Goal: Transaction & Acquisition: Purchase product/service

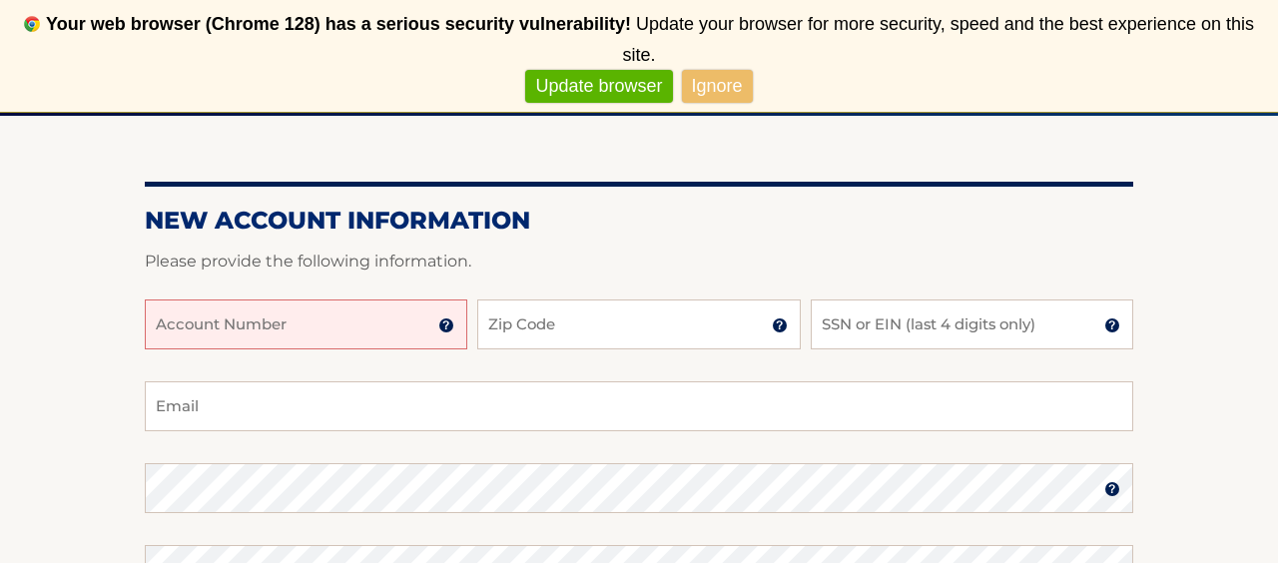
scroll to position [242, 0]
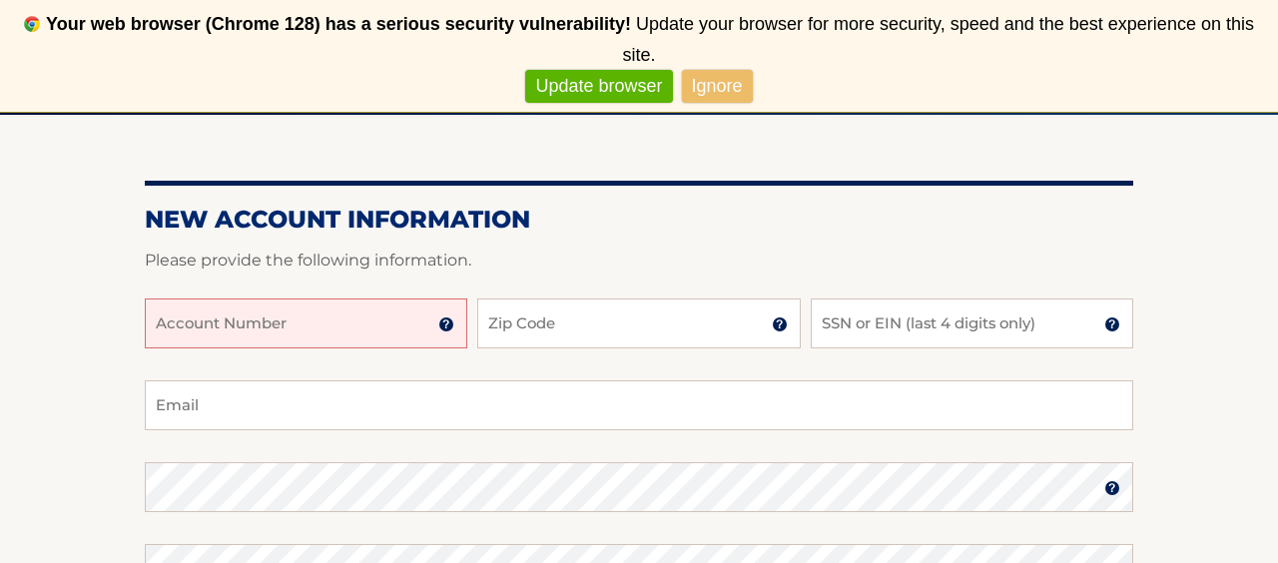
click at [369, 334] on input "Account Number" at bounding box center [306, 324] width 323 height 50
click at [447, 323] on img at bounding box center [446, 325] width 16 height 16
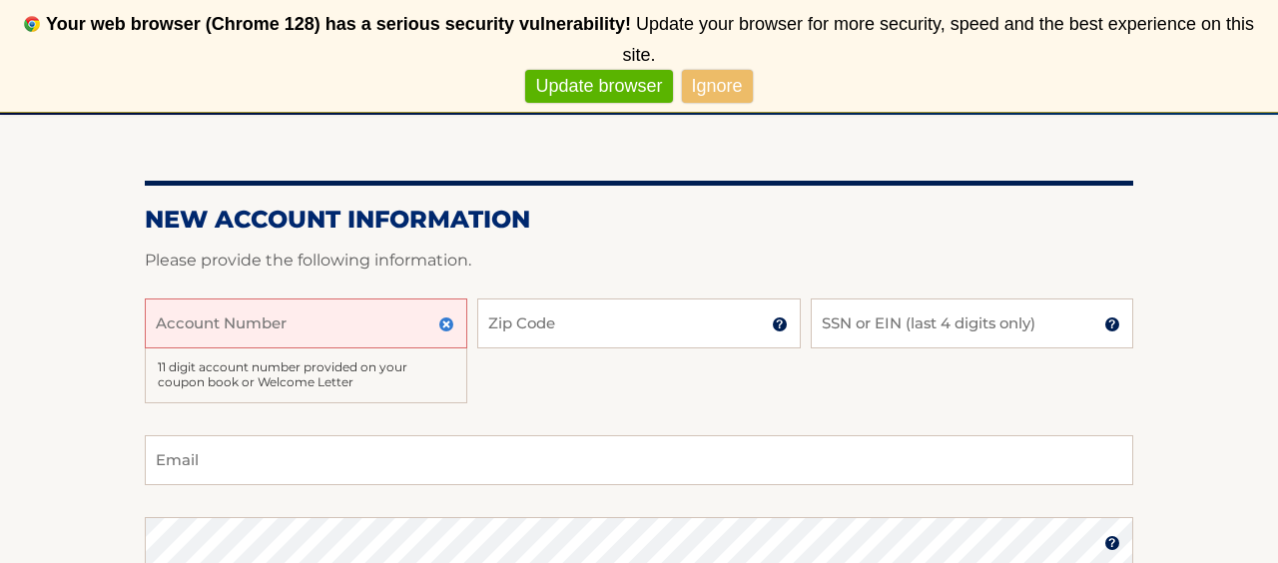
click at [400, 326] on input "Account Number" at bounding box center [306, 324] width 323 height 50
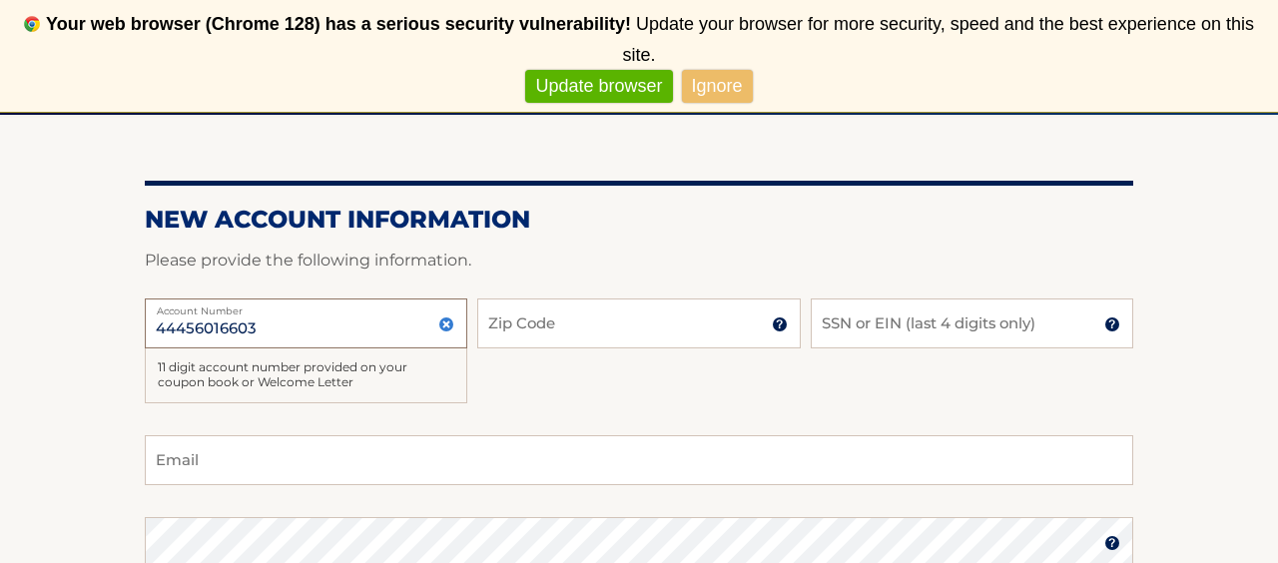
type input "44456016603"
type input "33178"
click at [830, 328] on input "SSN or EIN (last 4 digits only)" at bounding box center [972, 324] width 323 height 50
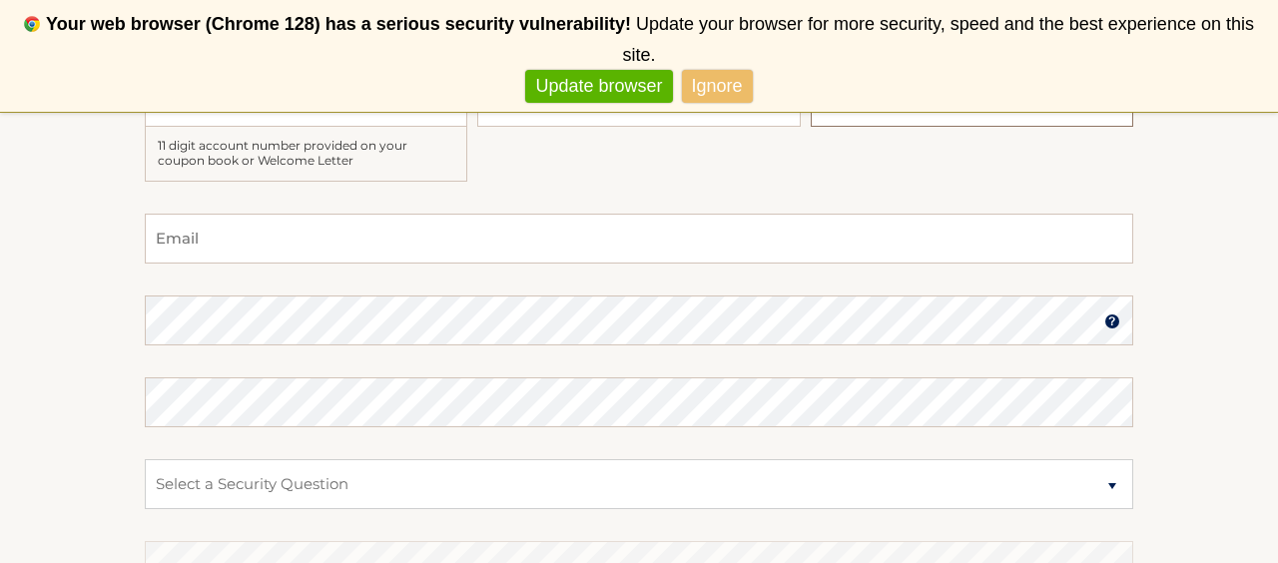
scroll to position [471, 0]
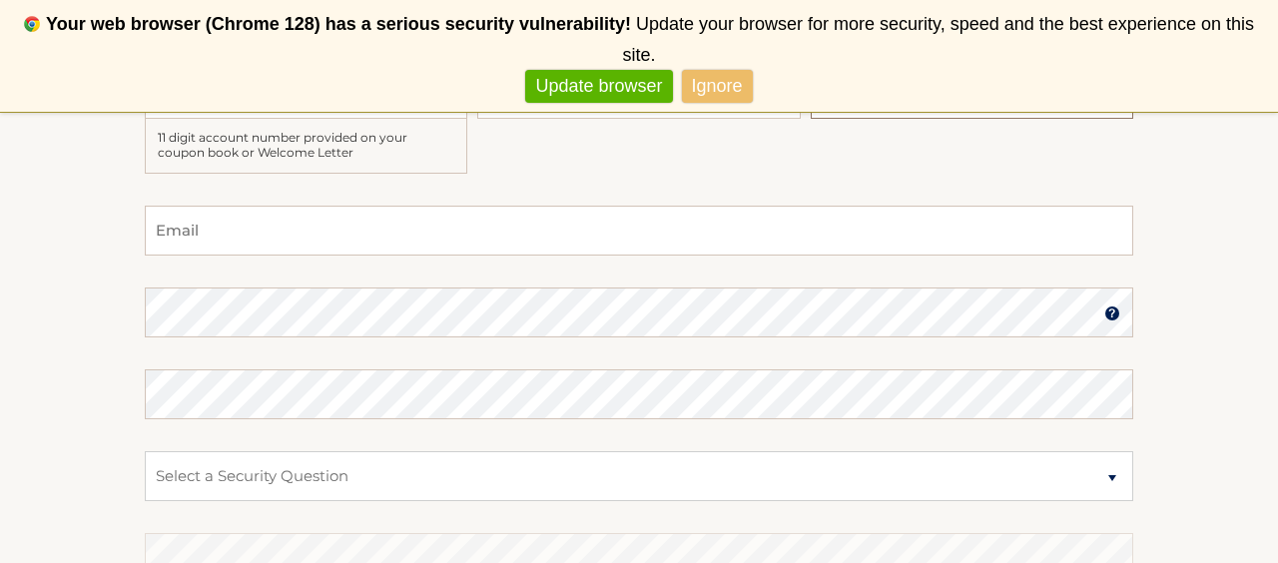
type input "4201"
click at [594, 222] on input "Email" at bounding box center [639, 231] width 988 height 50
type input "carlosalvarezche@gmail.com"
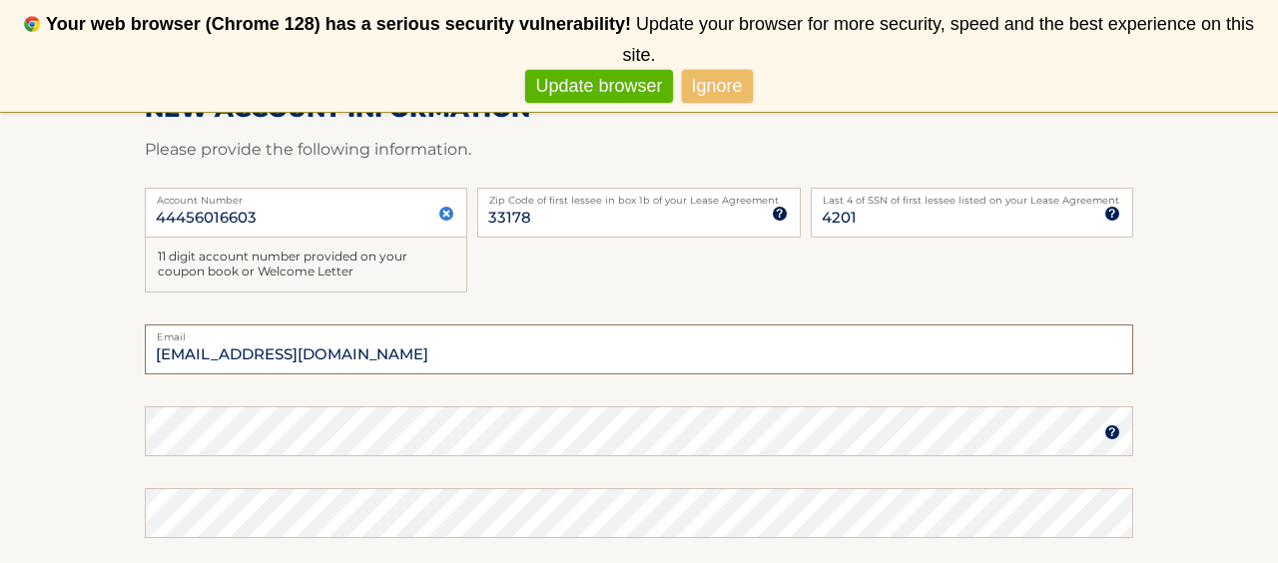
scroll to position [350, 0]
click at [518, 292] on div "44456016603 Account Number 11 digit account number provided on your coupon book…" at bounding box center [639, 258] width 988 height 137
click at [448, 215] on img at bounding box center [446, 216] width 16 height 16
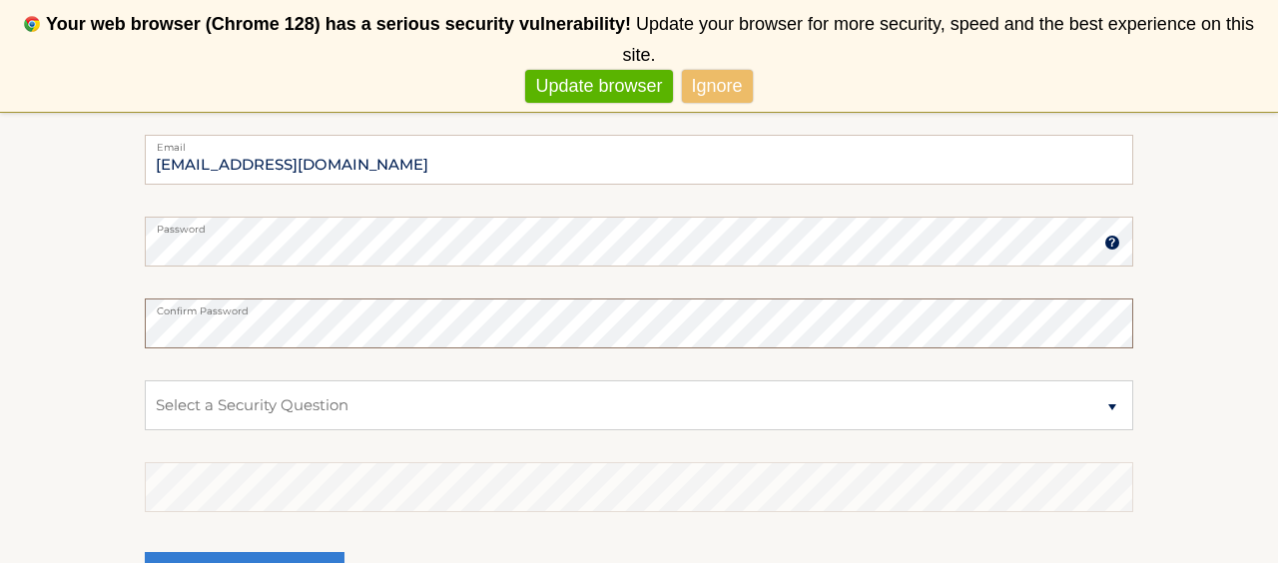
scroll to position [491, 0]
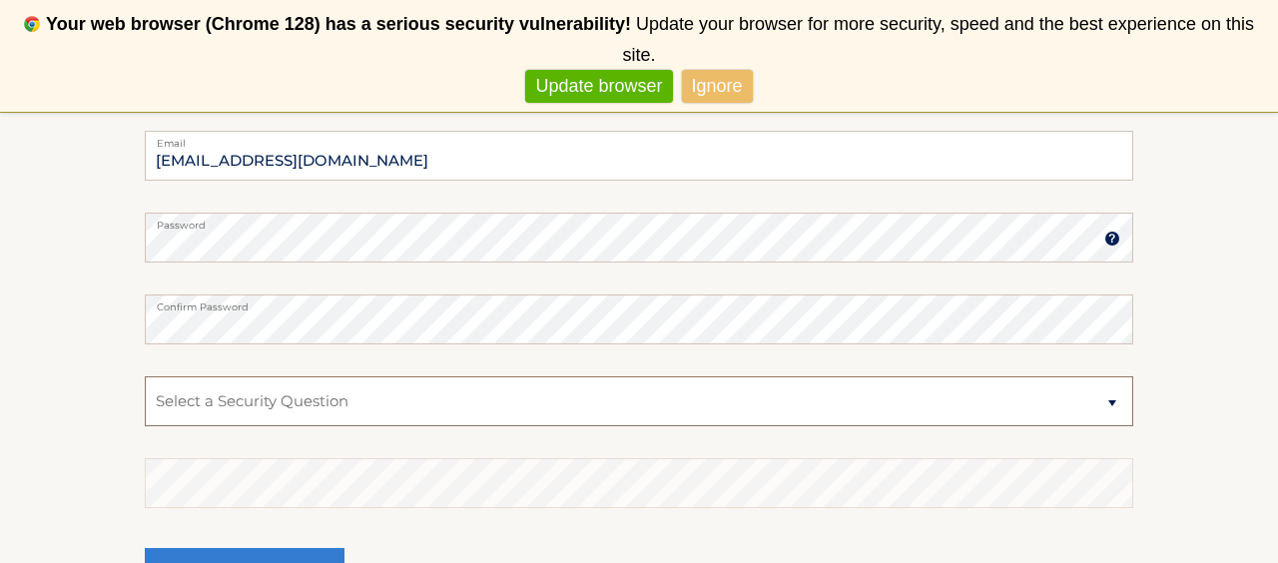
click at [550, 400] on select "Select a Security Question What was the name of your elementary school? What is…" at bounding box center [639, 401] width 988 height 50
click at [1112, 396] on select "Select a Security Question What was the name of your elementary school? What is…" at bounding box center [639, 401] width 988 height 50
select select "4"
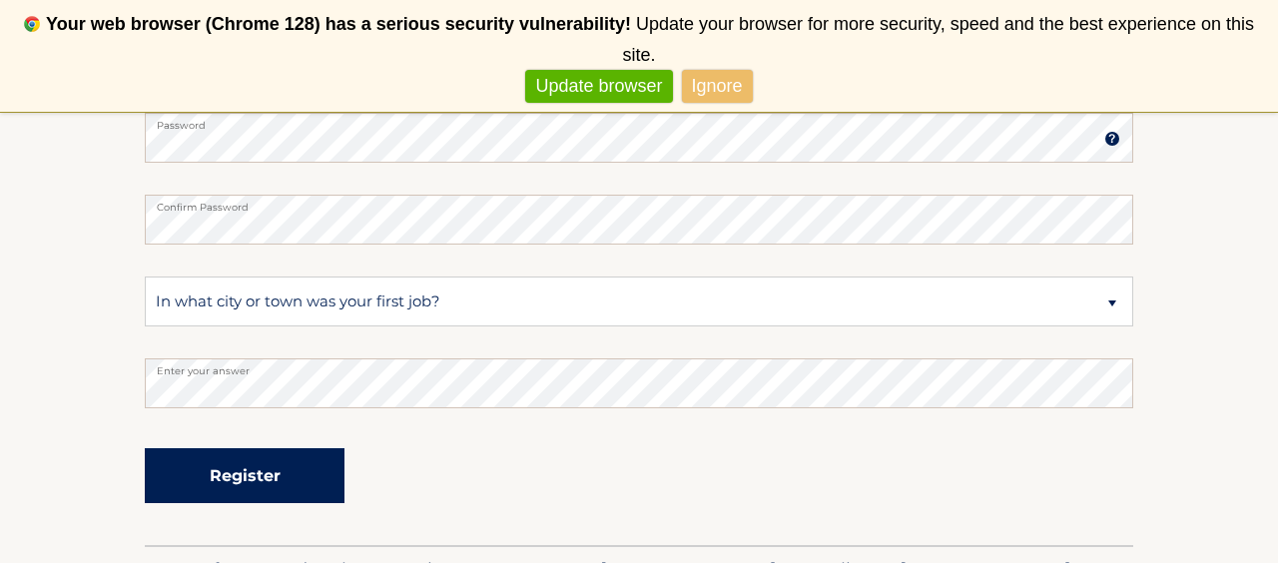
scroll to position [617, 0]
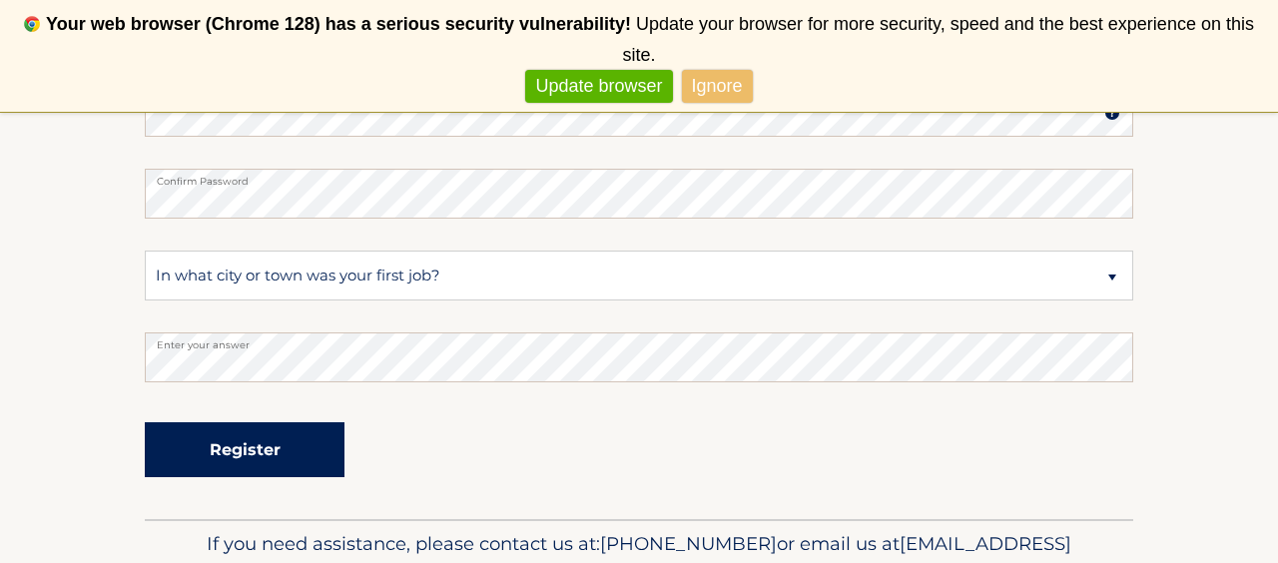
click at [282, 447] on button "Register" at bounding box center [245, 449] width 200 height 55
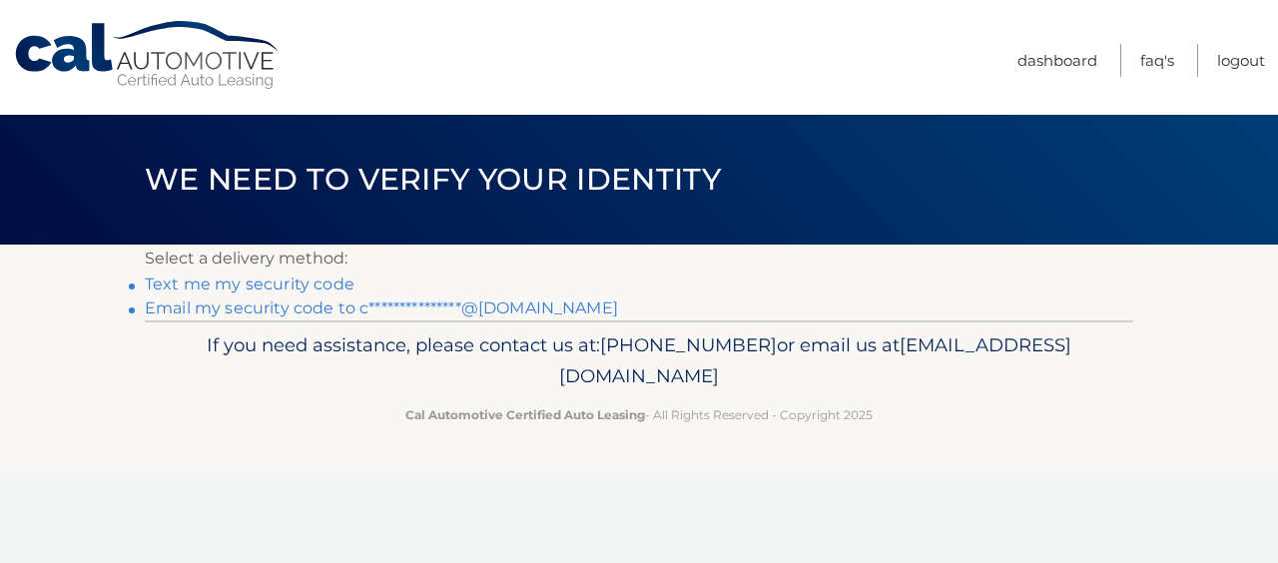
click at [314, 312] on link "**********" at bounding box center [381, 308] width 473 height 19
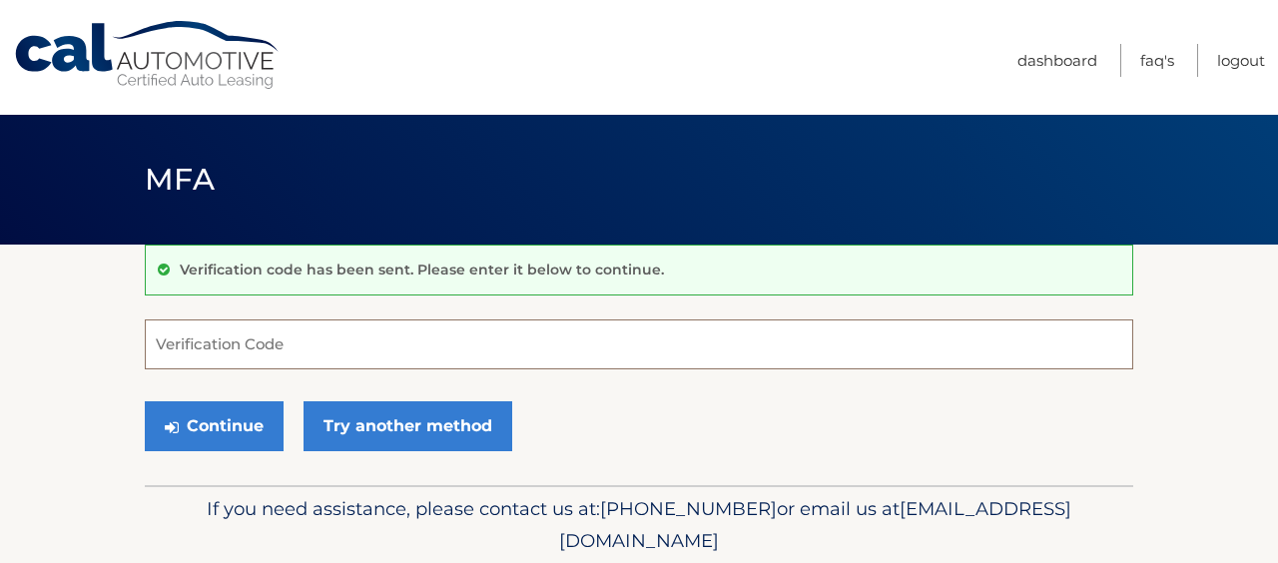
click at [312, 353] on input "Verification Code" at bounding box center [639, 345] width 988 height 50
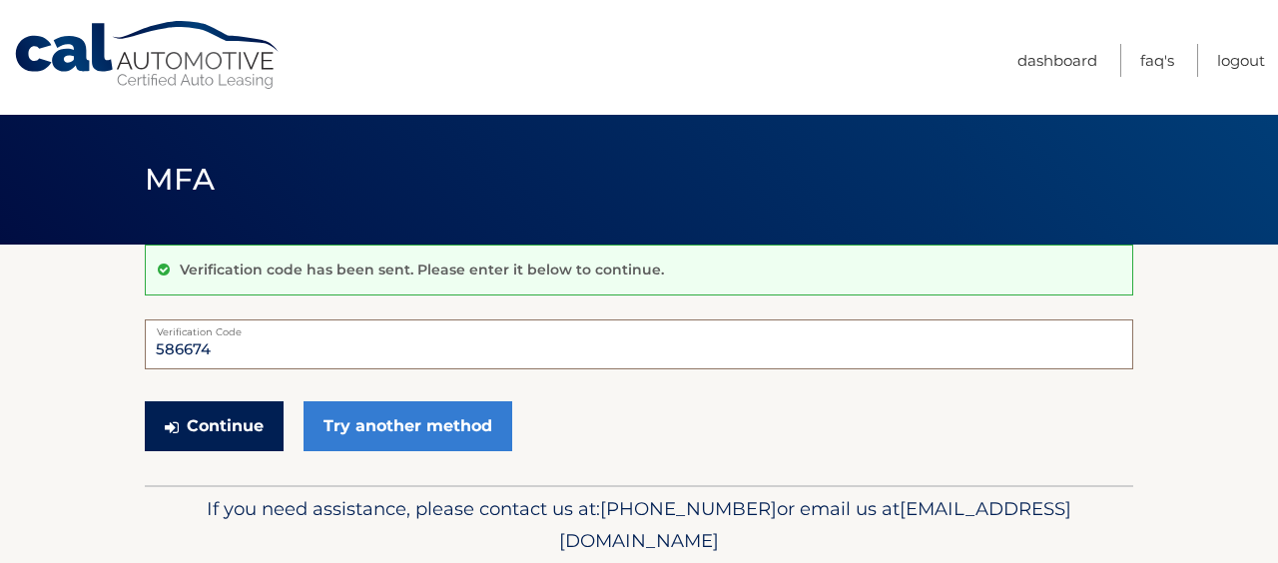
type input "586674"
click at [242, 421] on button "Continue" at bounding box center [214, 426] width 139 height 50
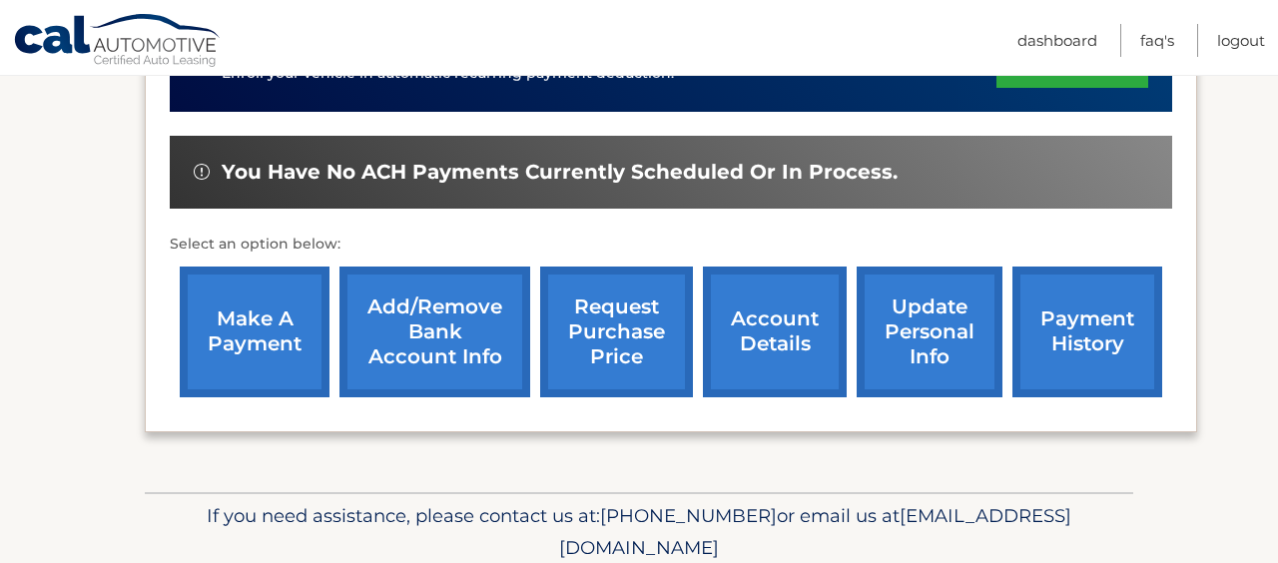
scroll to position [722, 0]
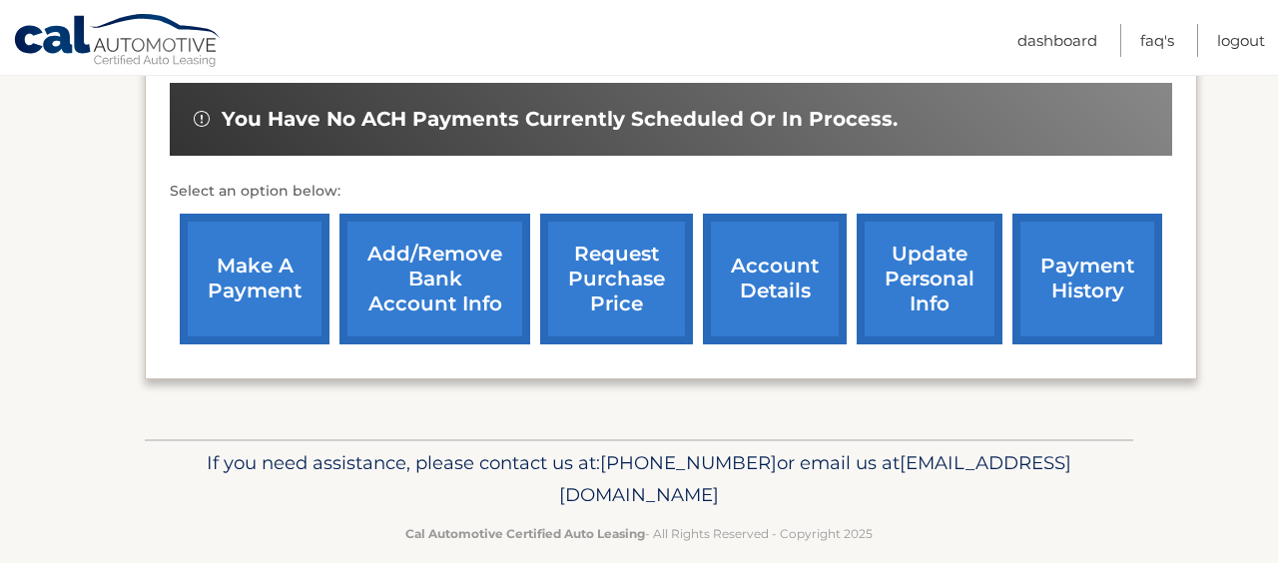
click at [265, 268] on link "make a payment" at bounding box center [255, 279] width 150 height 131
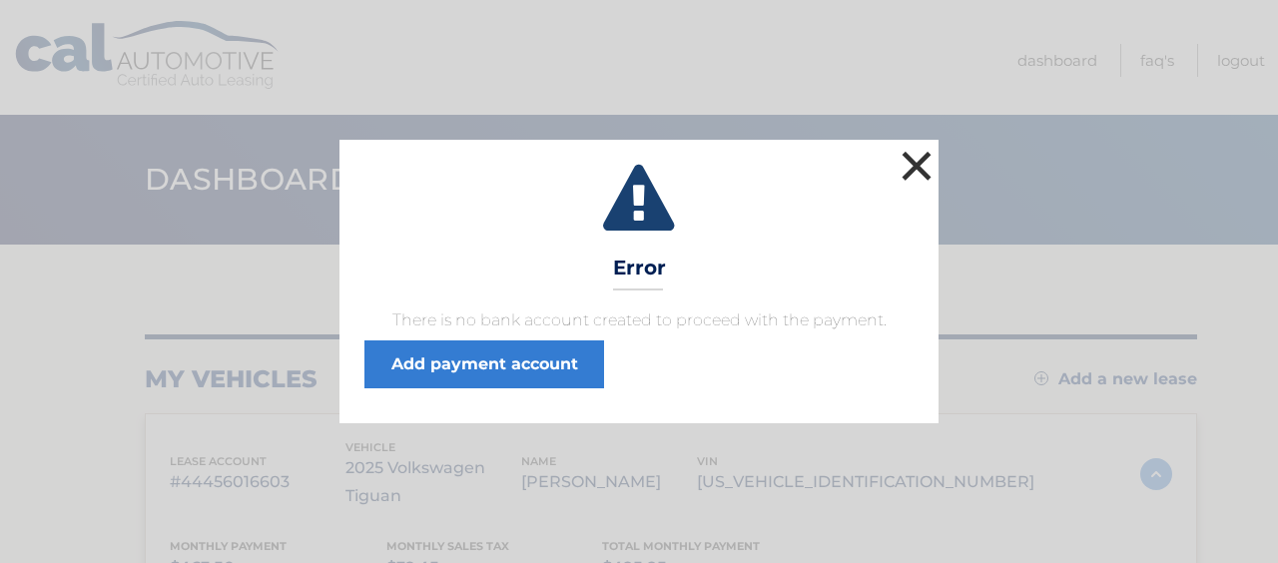
click at [927, 171] on button "×" at bounding box center [917, 166] width 40 height 40
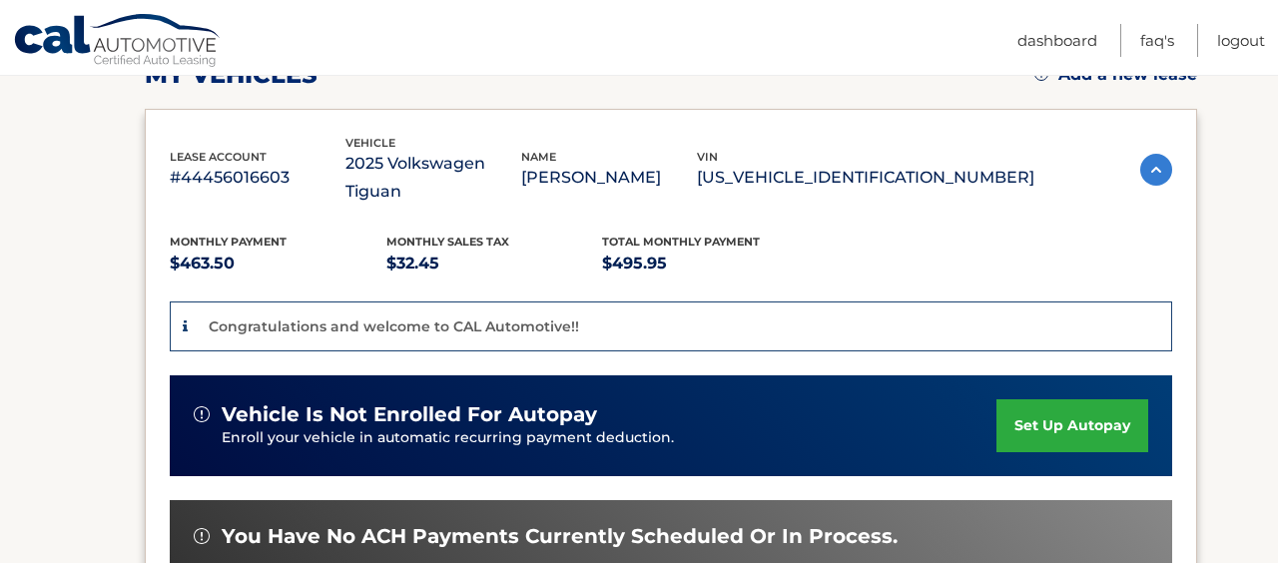
scroll to position [304, 0]
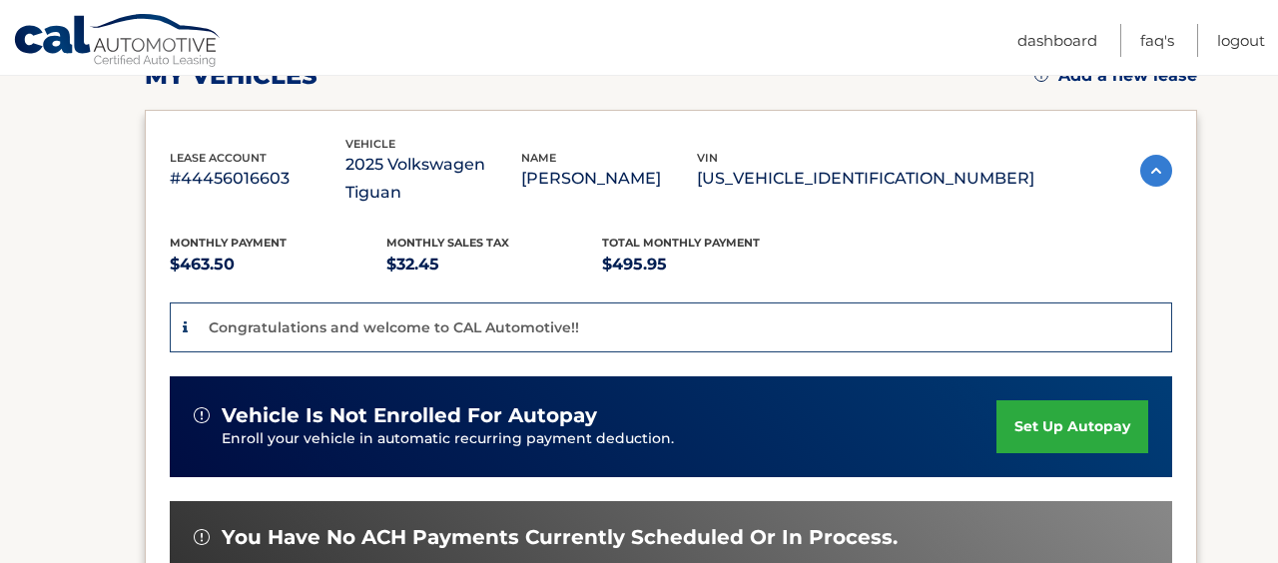
click at [1142, 155] on img at bounding box center [1156, 171] width 32 height 32
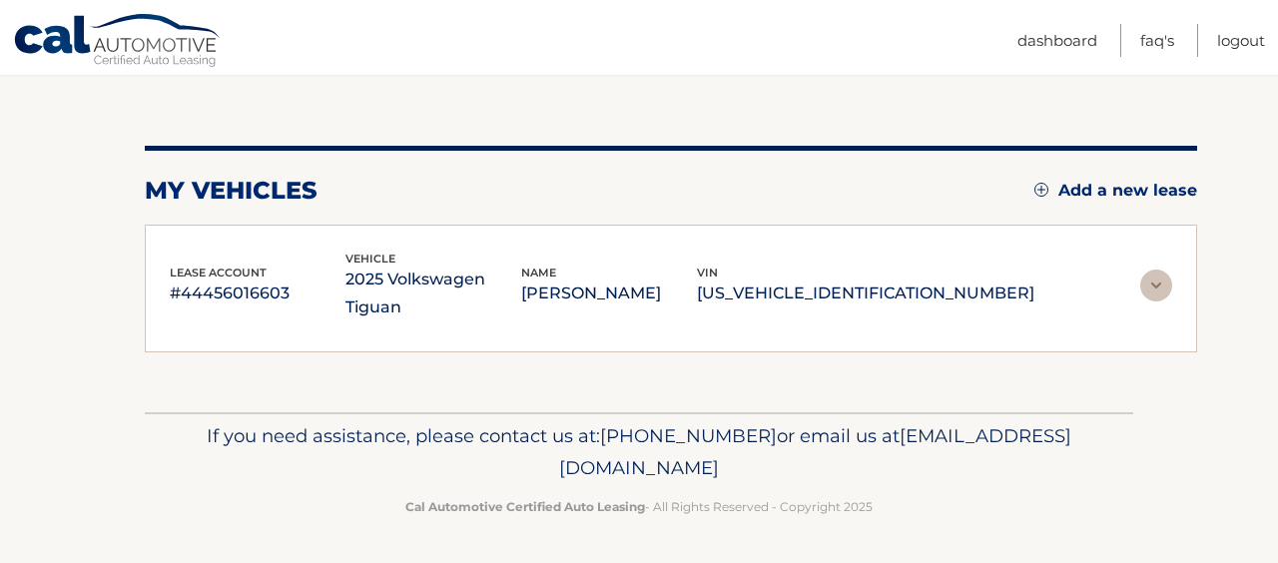
scroll to position [184, 0]
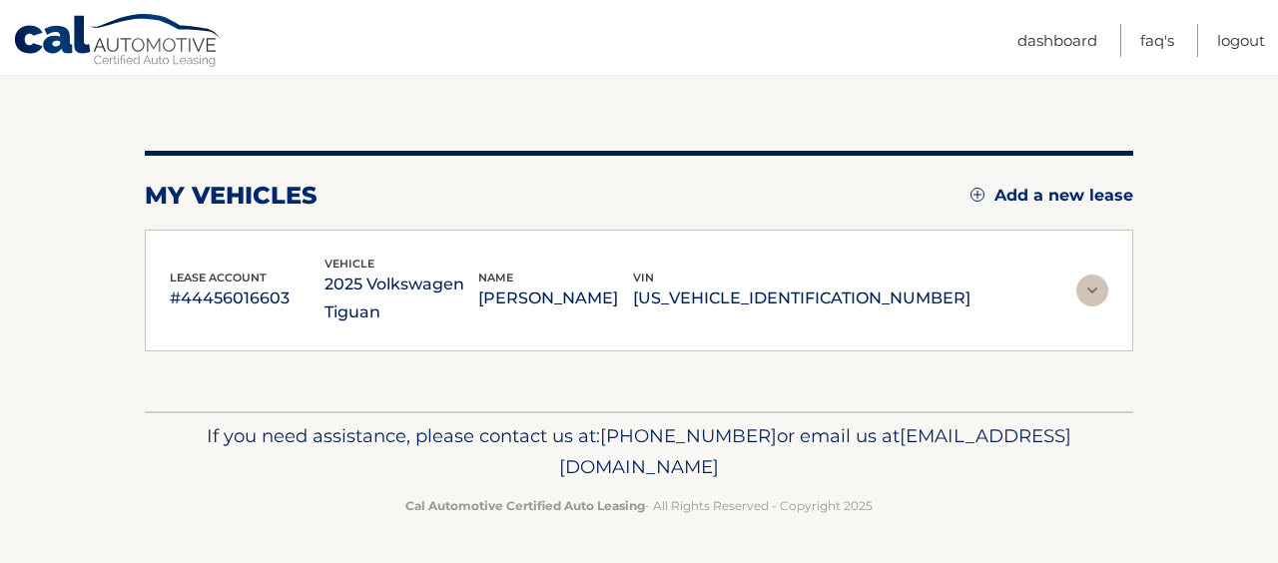
click at [1100, 282] on img at bounding box center [1092, 291] width 32 height 32
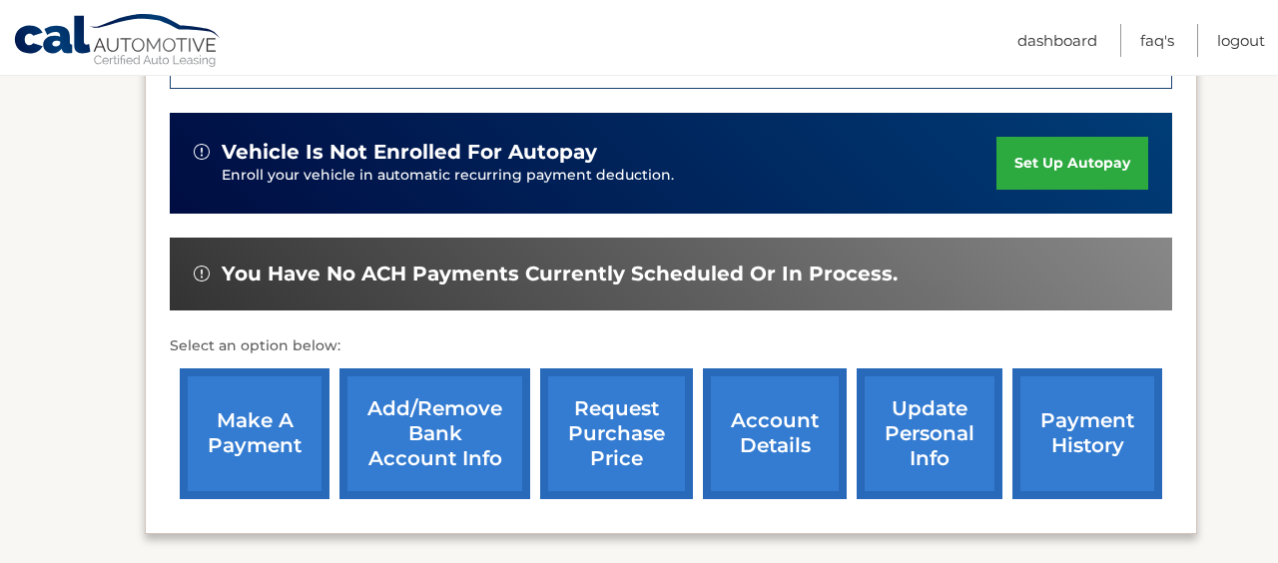
scroll to position [583, 0]
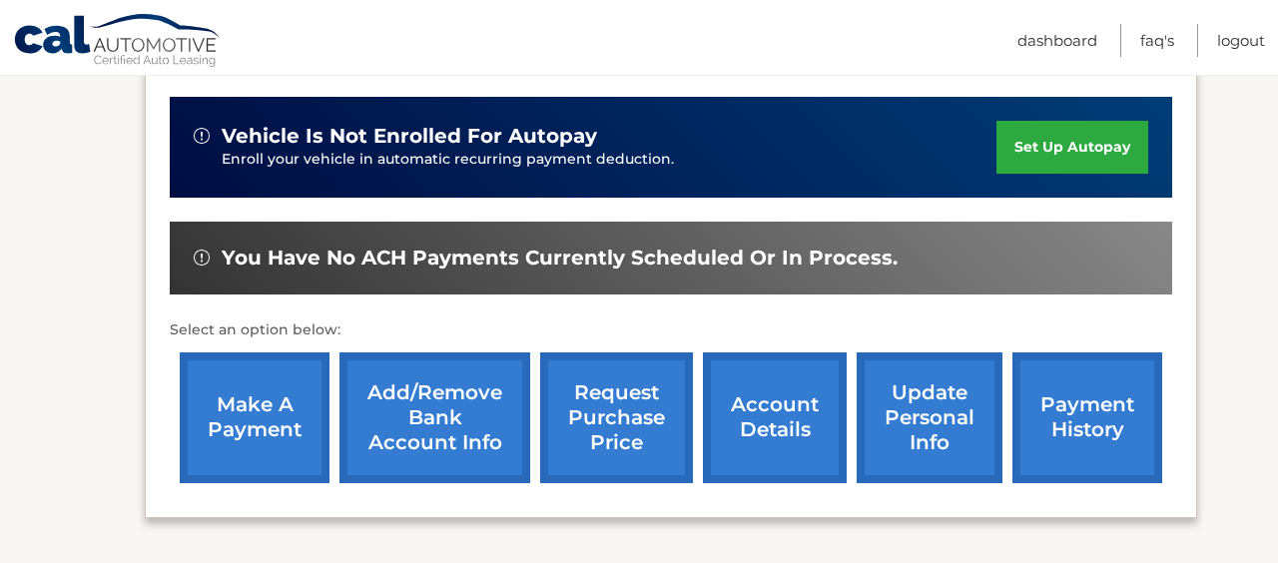
click at [466, 387] on link "Add/Remove bank account info" at bounding box center [434, 417] width 191 height 131
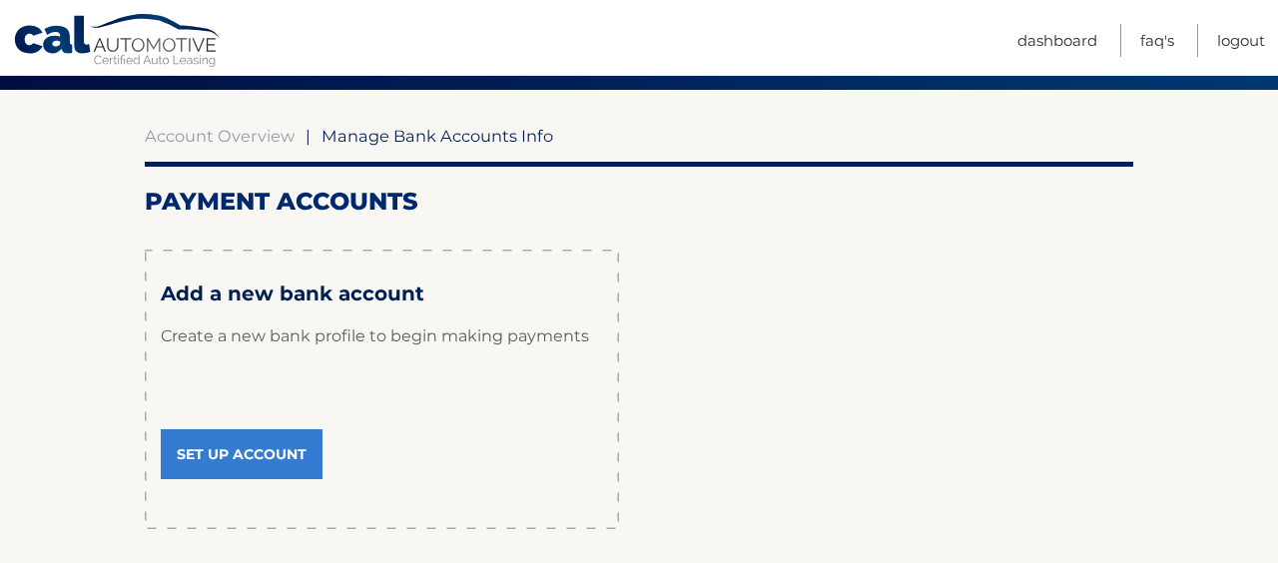
scroll to position [145, 0]
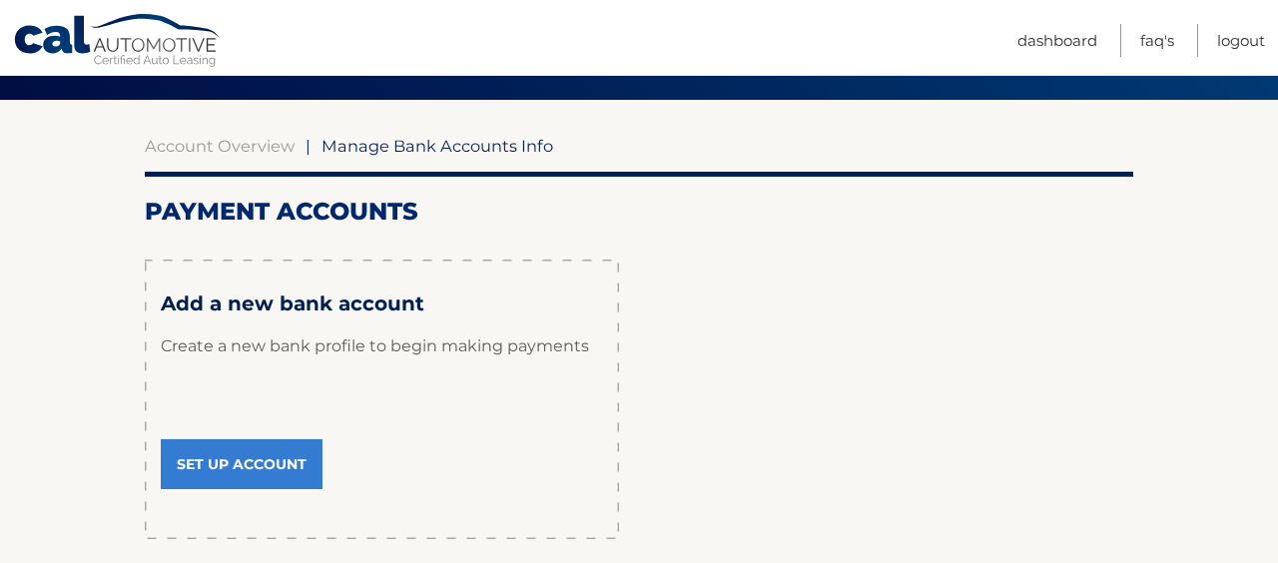
click at [286, 462] on link "Set Up Account" at bounding box center [242, 464] width 162 height 50
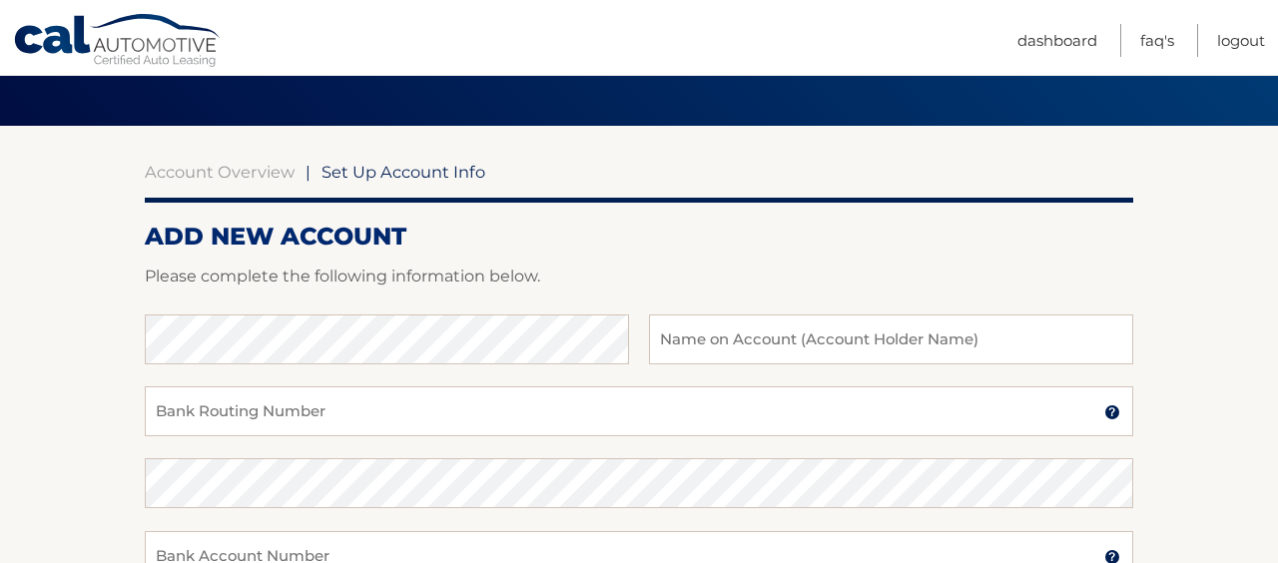
scroll to position [123, 0]
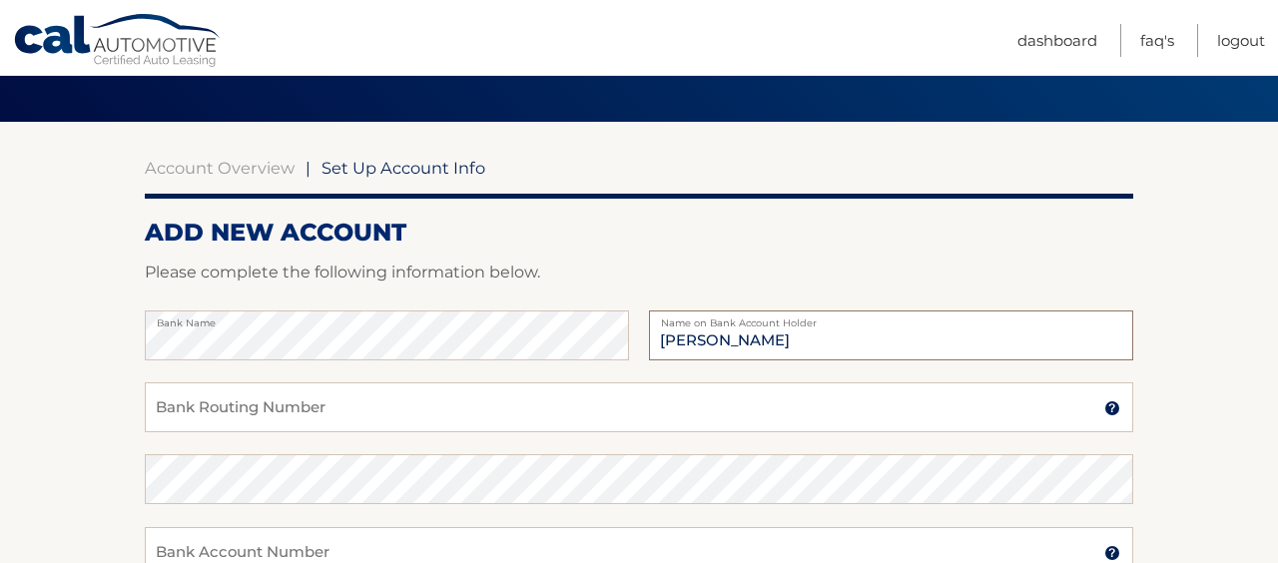
type input "[PERSON_NAME]"
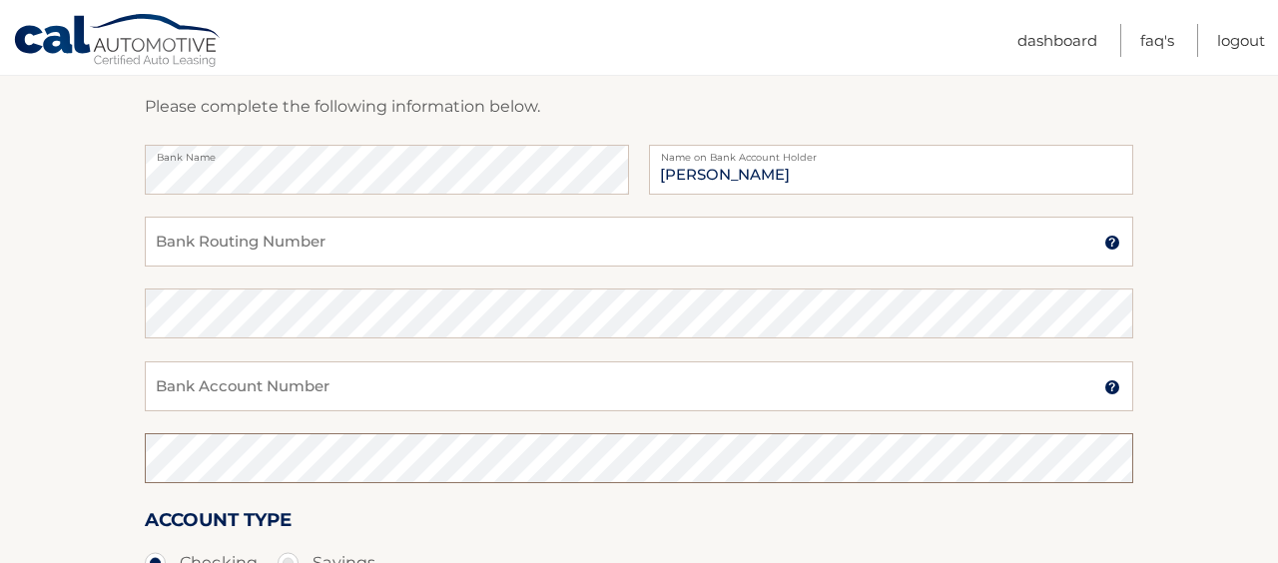
scroll to position [268, 0]
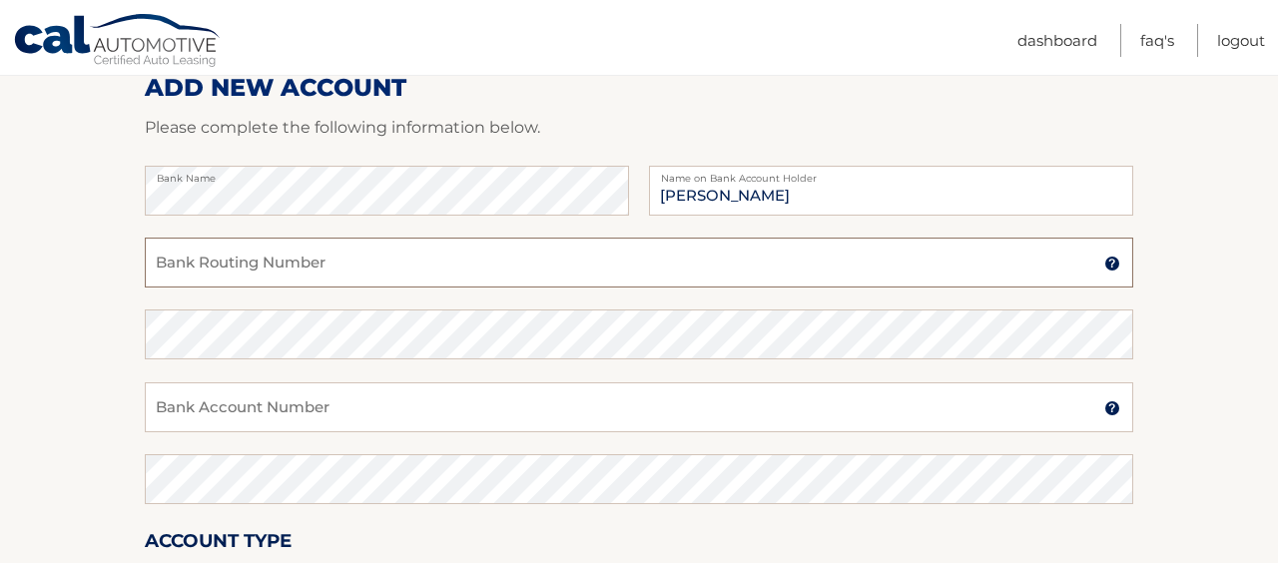
click at [485, 273] on input "Bank Routing Number" at bounding box center [639, 263] width 988 height 50
type input "063107513"
click at [407, 411] on input "Bank Account Number" at bounding box center [639, 407] width 988 height 50
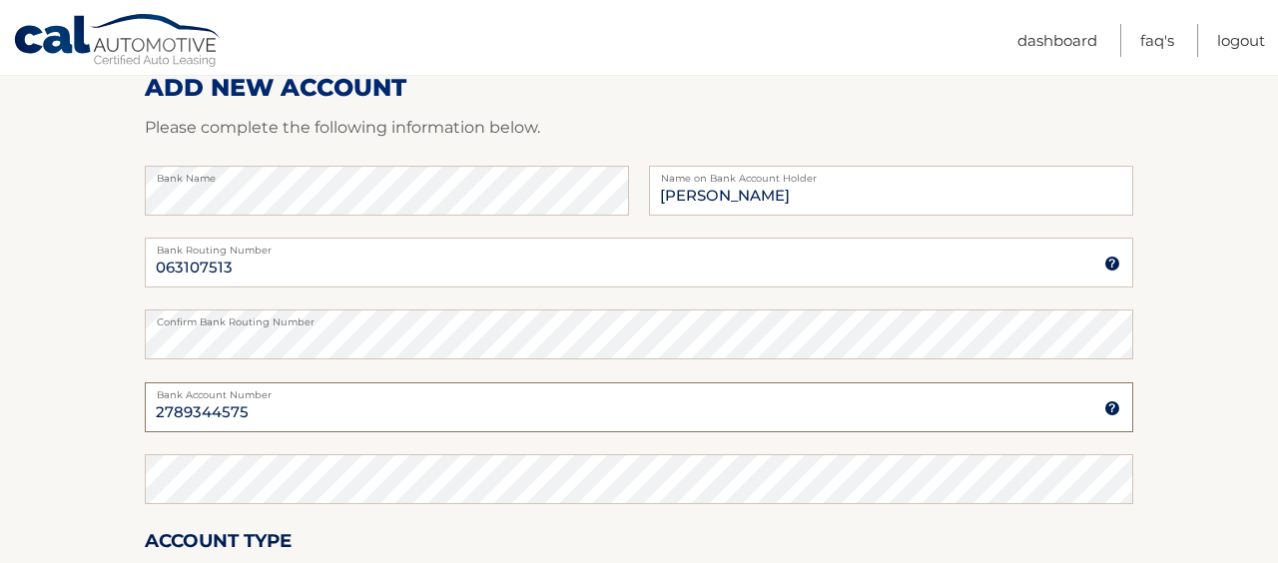
type input "2789344575"
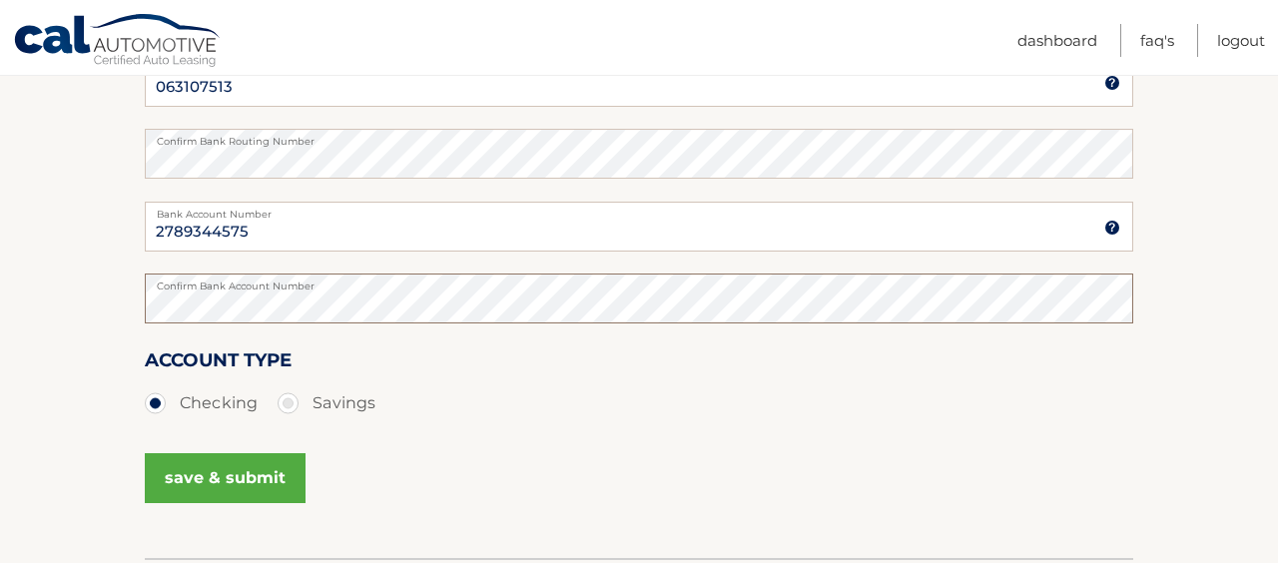
scroll to position [465, 0]
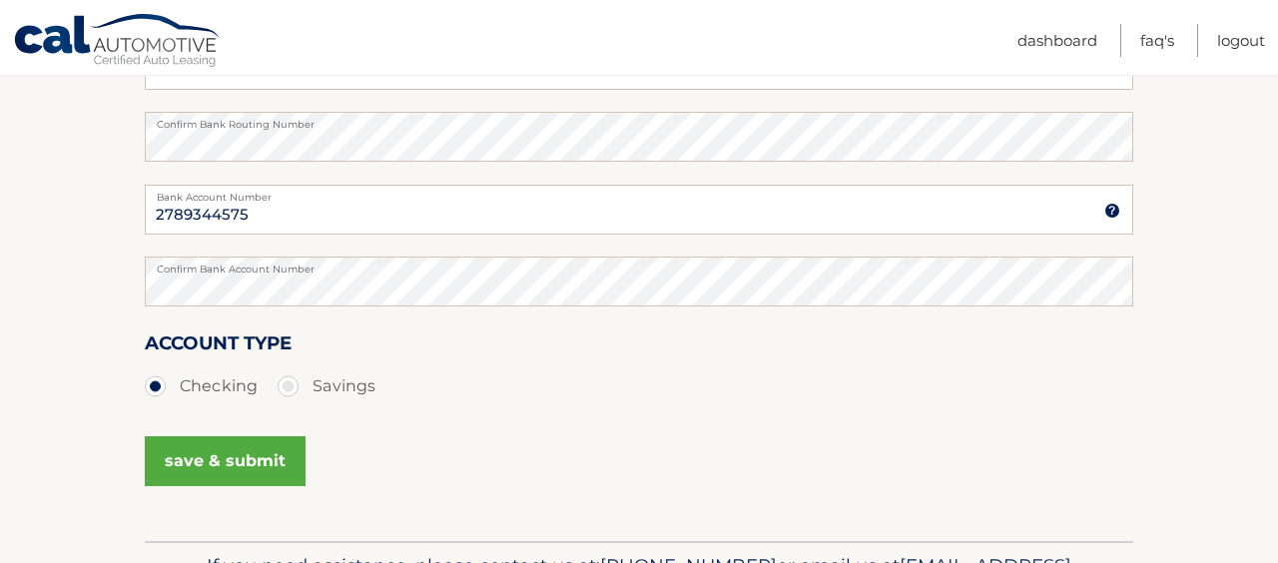
click at [251, 462] on button "save & submit" at bounding box center [225, 461] width 161 height 50
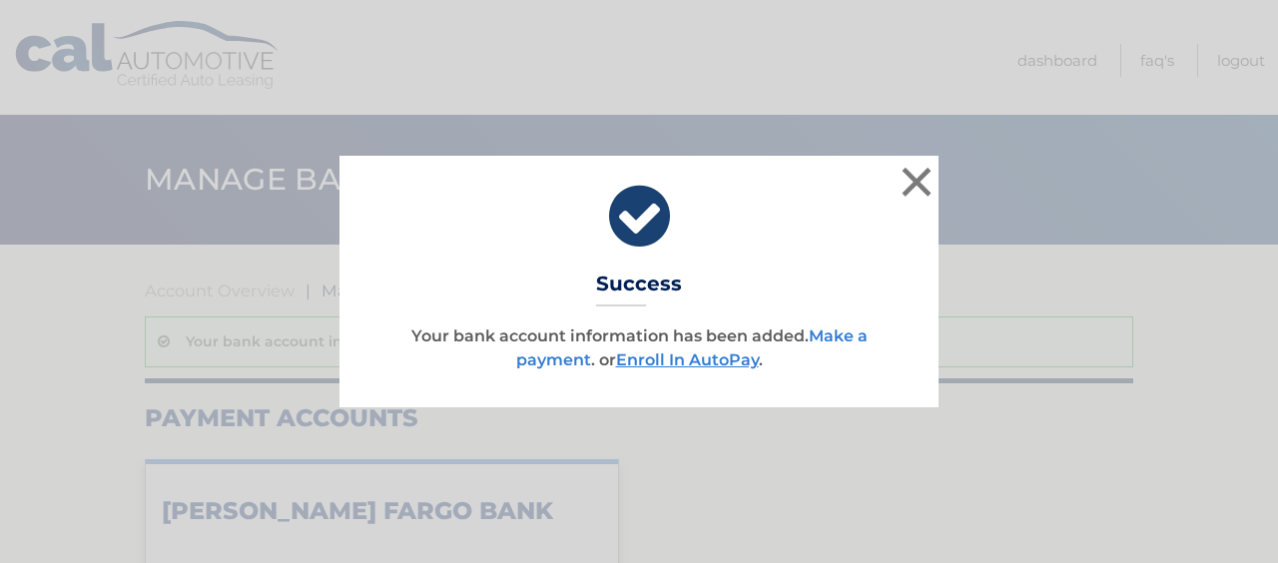
click at [858, 338] on link "Make a payment" at bounding box center [691, 348] width 351 height 43
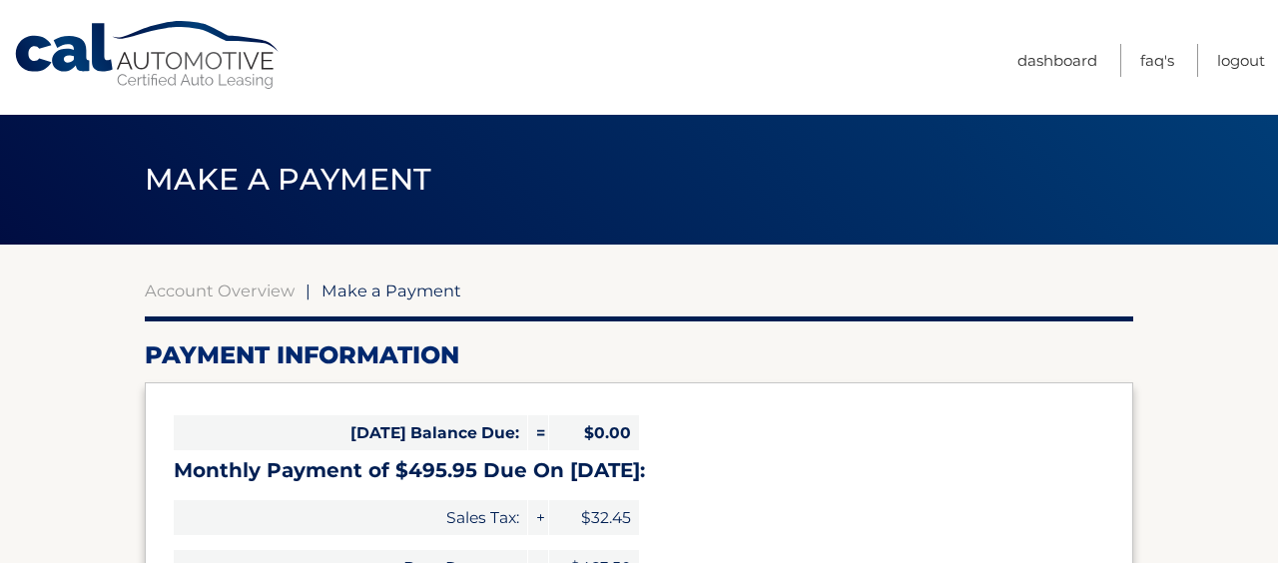
select select "OTJiYWFmMGEtNjVhOS00ZThjLTkyZmQtNjY1ZjQzMWM5MDQ4"
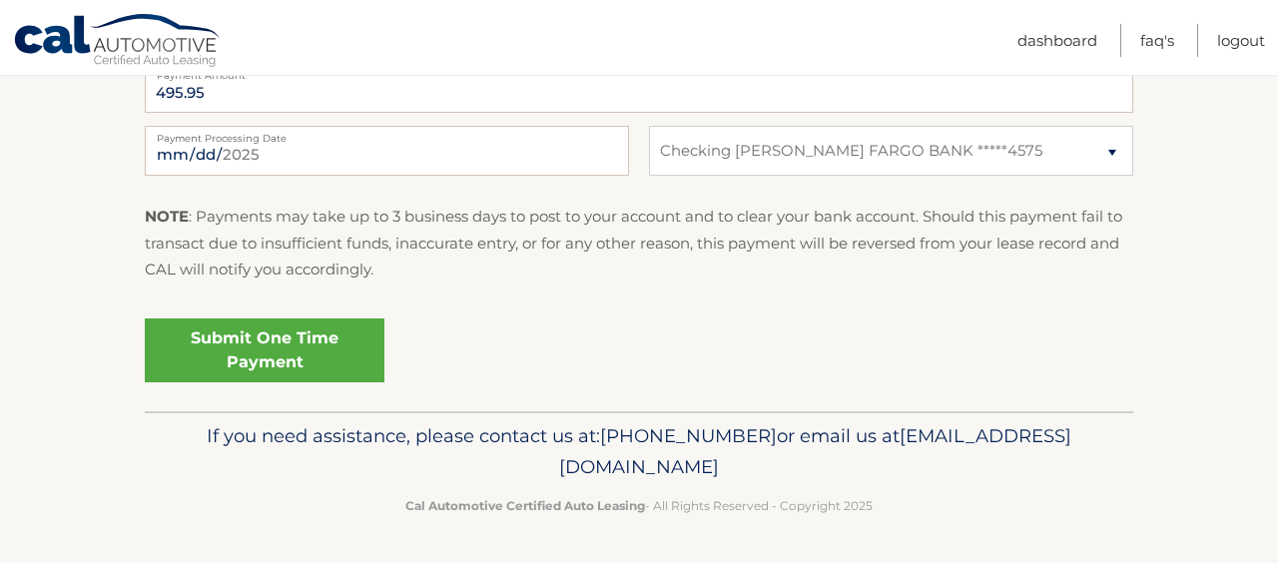
scroll to position [804, 0]
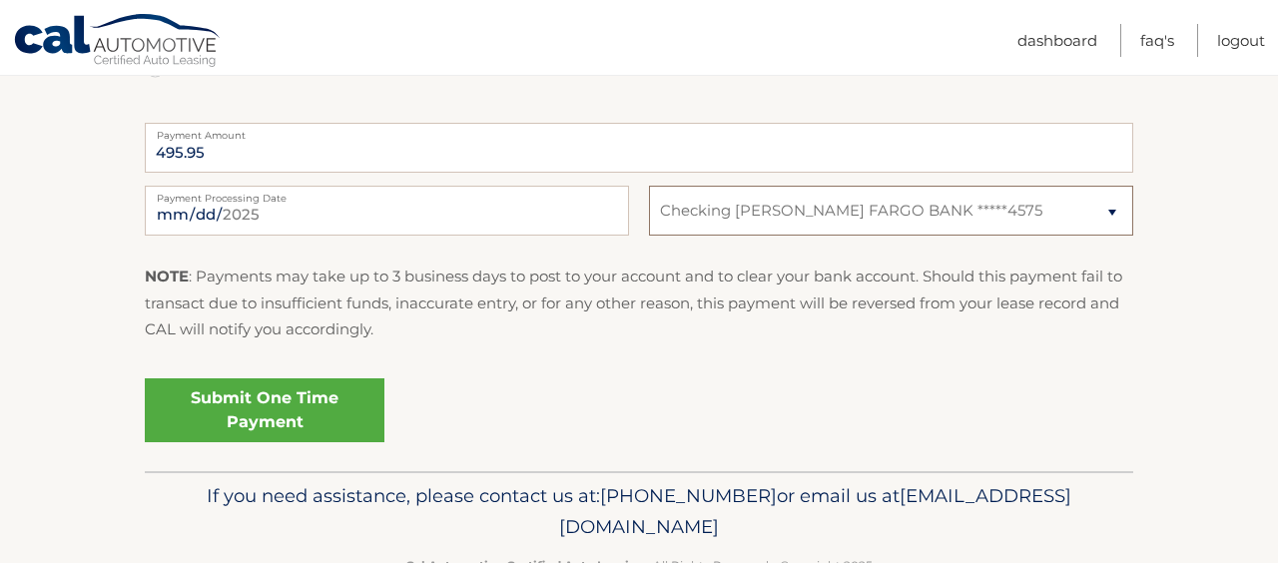
click at [1117, 215] on select "Select Bank Account Checking [PERSON_NAME] FARGO BANK *****4575" at bounding box center [891, 211] width 484 height 50
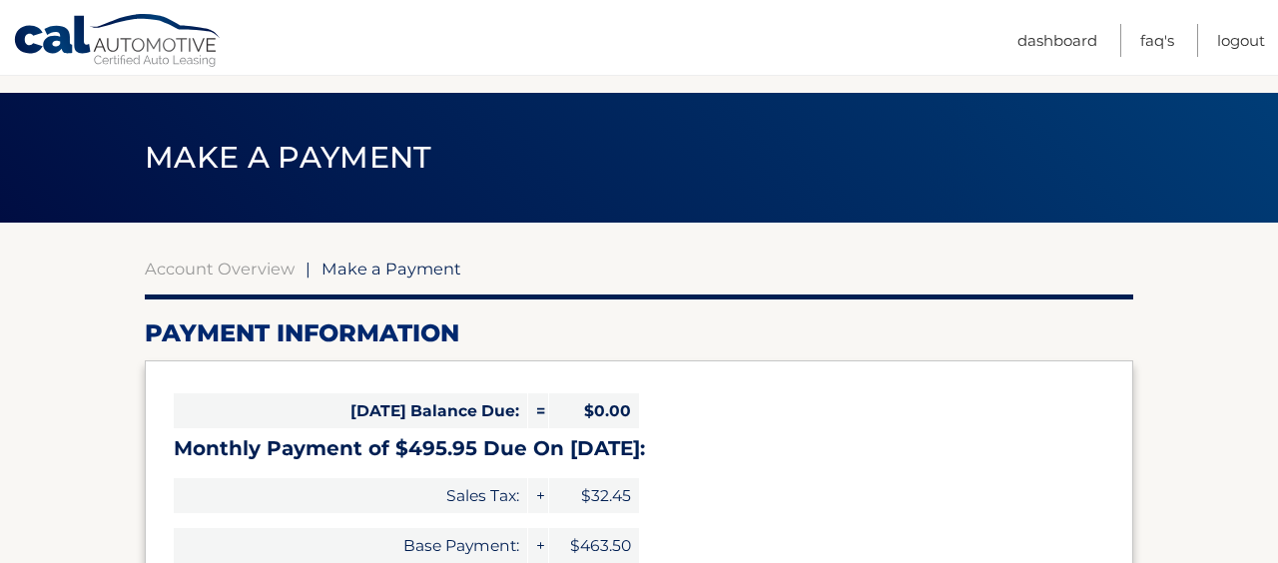
scroll to position [0, 0]
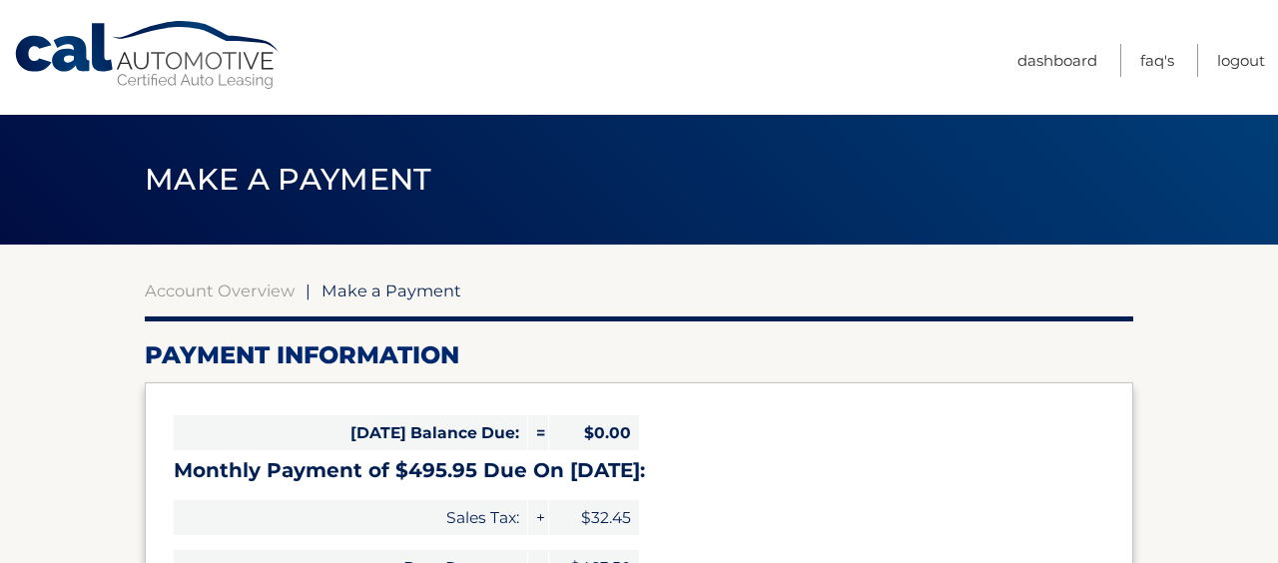
click at [429, 292] on span "Make a Payment" at bounding box center [392, 291] width 140 height 20
